Goal: Information Seeking & Learning: Find specific fact

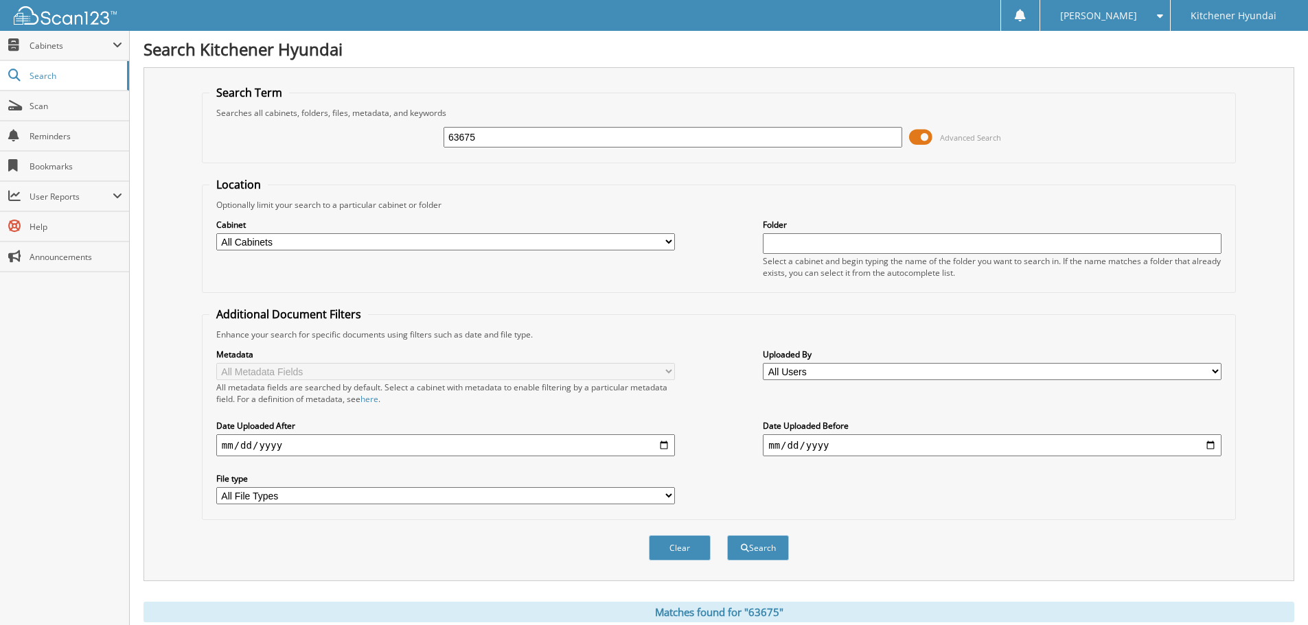
click at [588, 134] on input "63675" at bounding box center [672, 137] width 459 height 21
type input "p64953a"
click at [727, 535] on button "Search" at bounding box center [758, 547] width 62 height 25
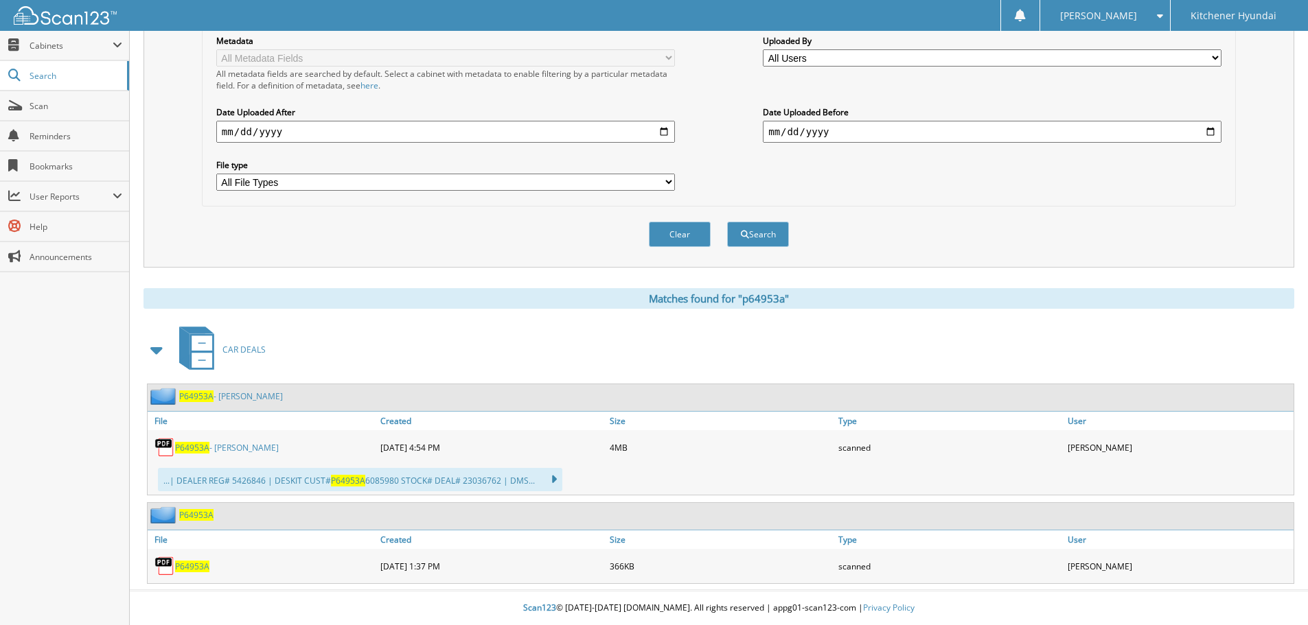
scroll to position [314, 0]
click at [222, 450] on link "P64953A - ANGLIN" at bounding box center [227, 448] width 104 height 12
